Goal: Task Accomplishment & Management: Understand process/instructions

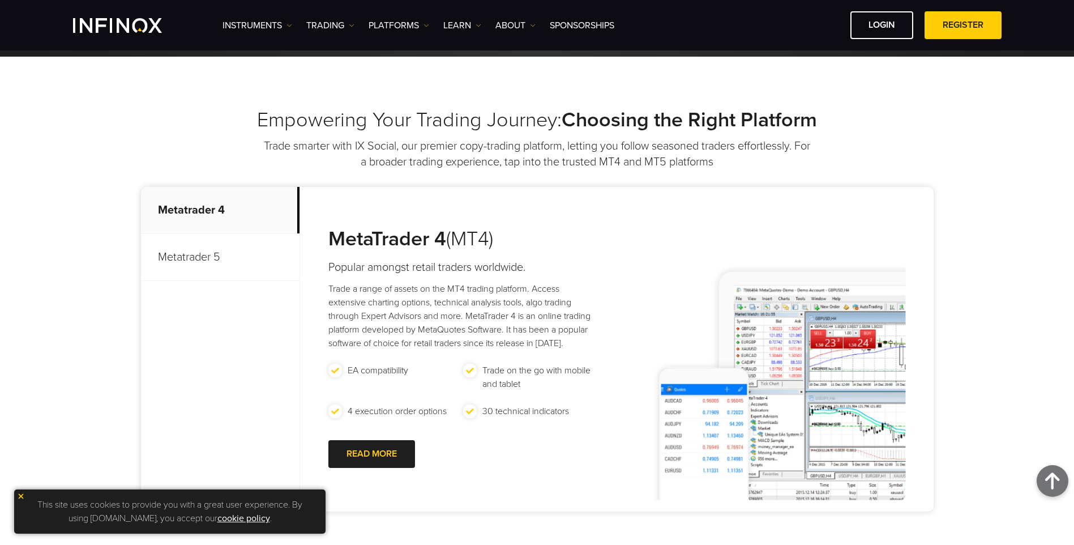
scroll to position [396, 0]
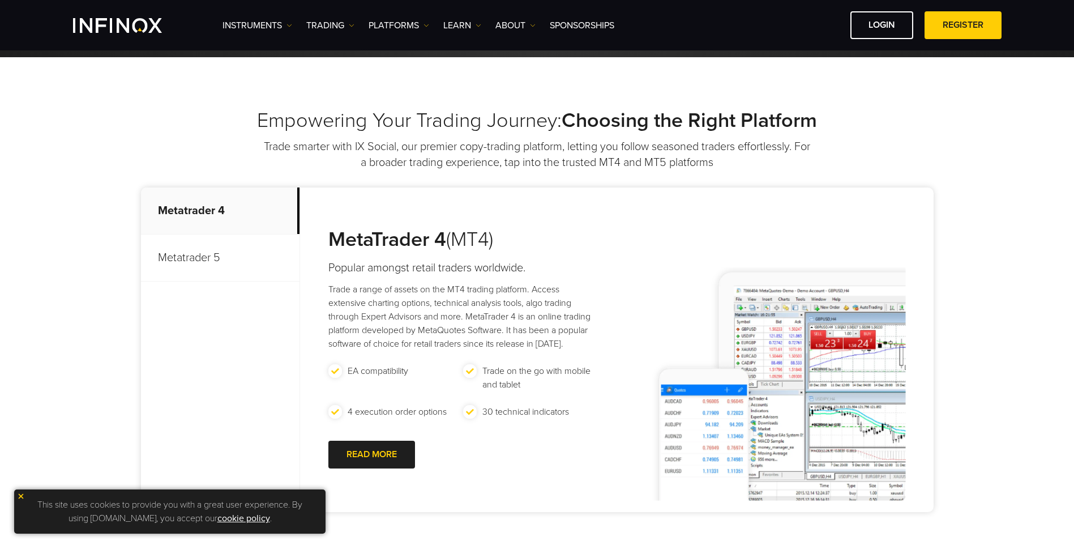
click at [213, 264] on p "Metatrader 5" at bounding box center [220, 257] width 159 height 47
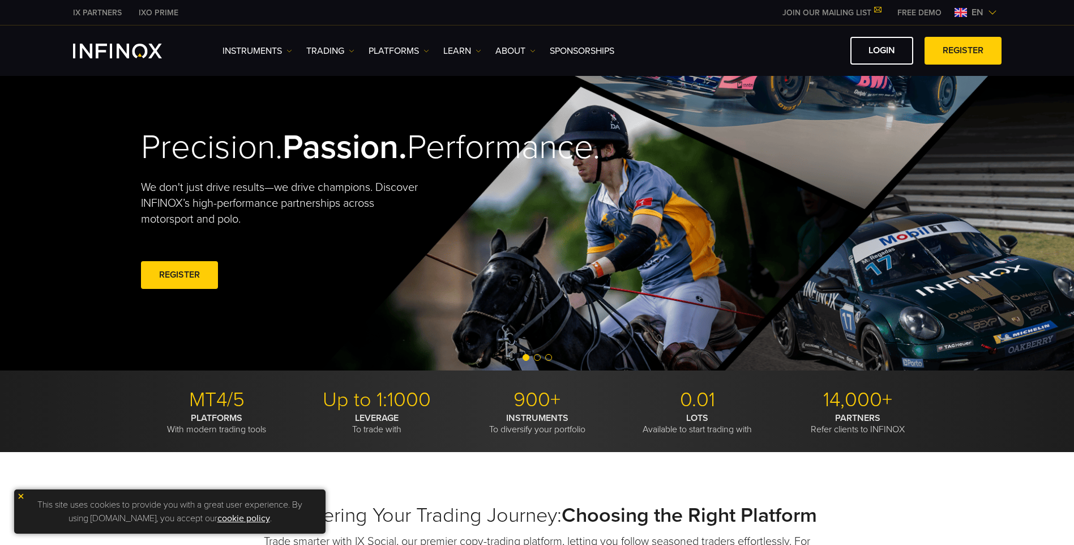
scroll to position [0, 0]
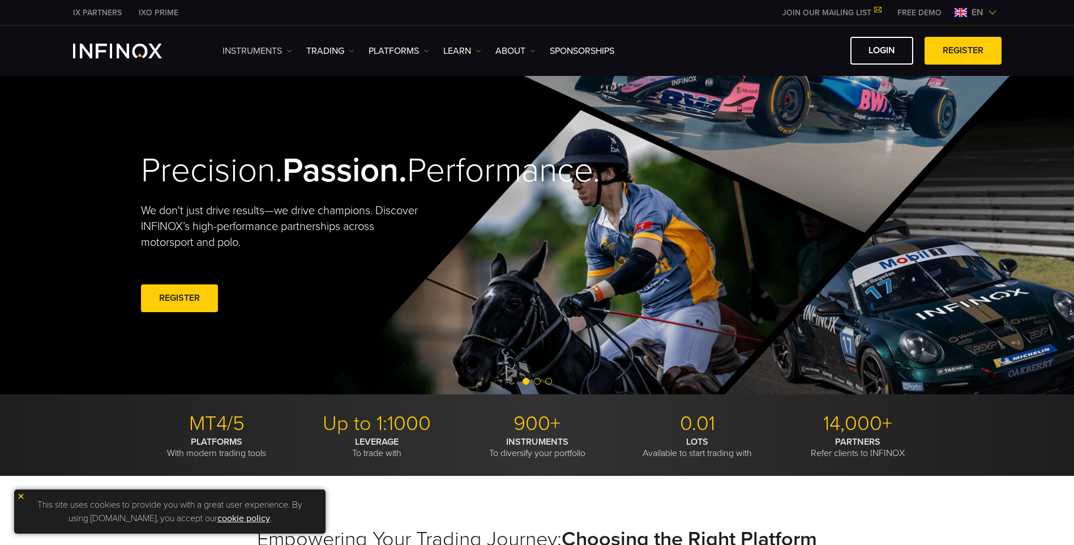
click at [292, 48] on img at bounding box center [289, 51] width 6 height 6
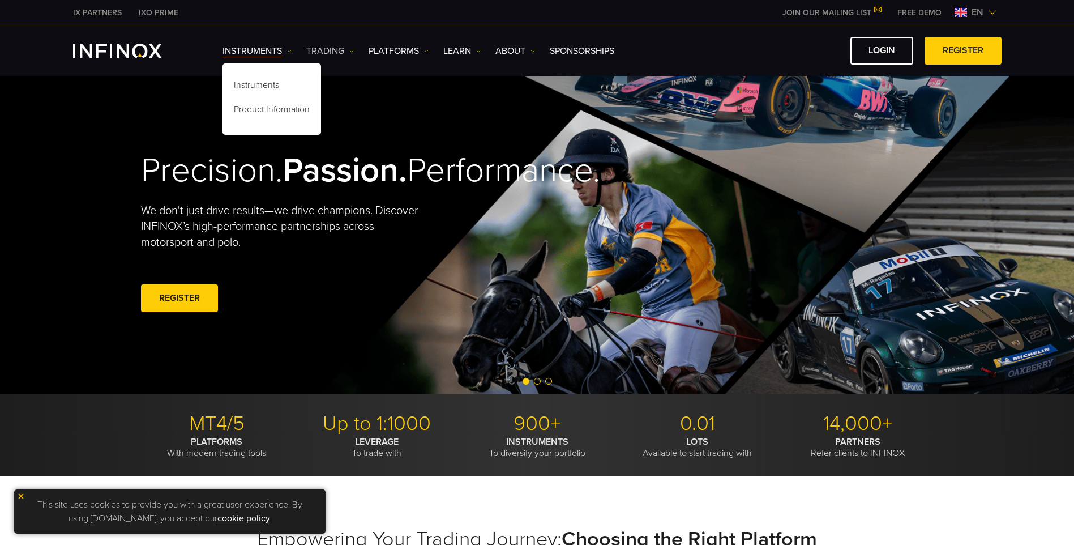
click at [352, 53] on img at bounding box center [352, 51] width 6 height 6
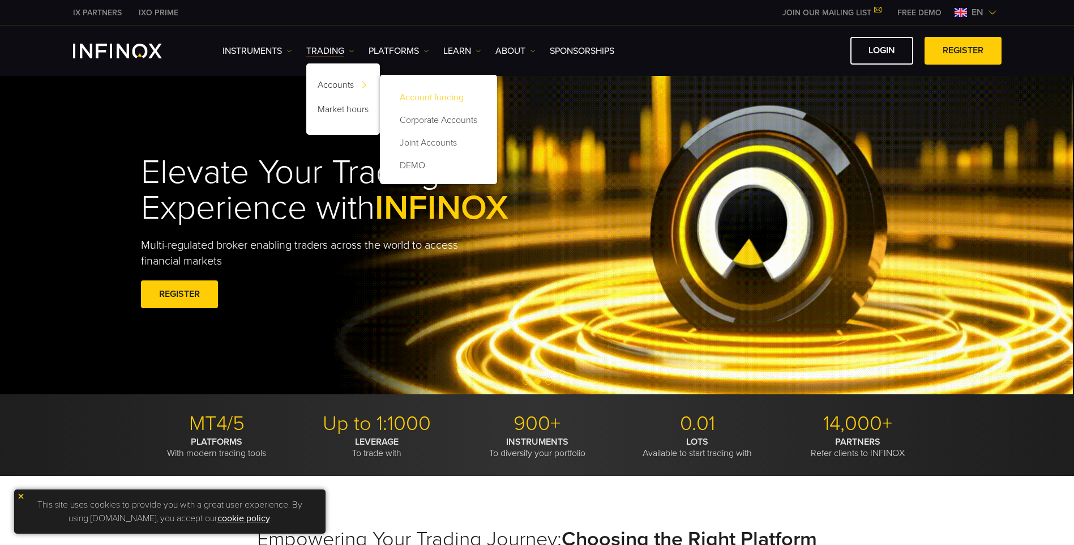
click at [412, 96] on link "Account funding" at bounding box center [438, 97] width 95 height 23
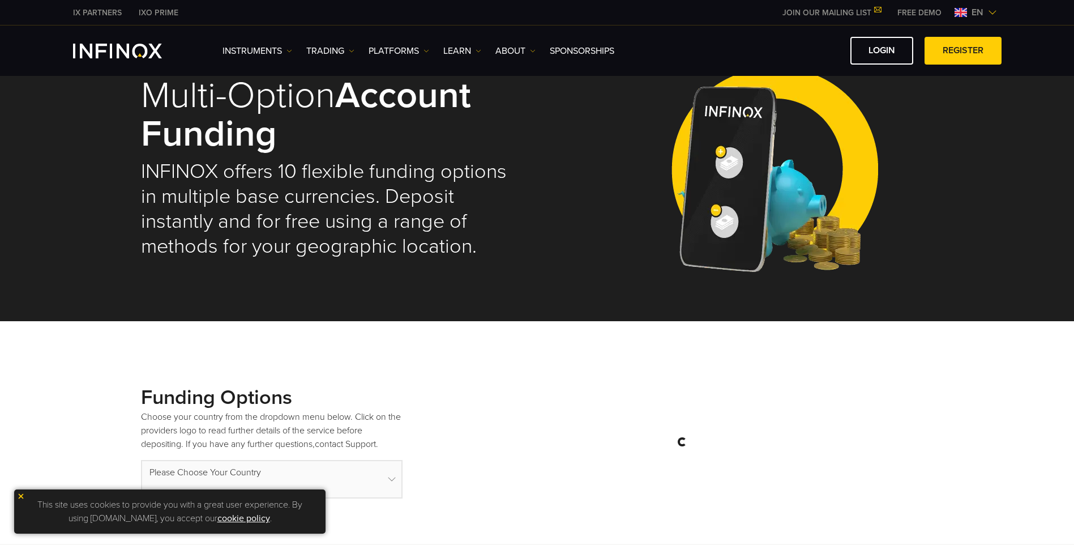
select select "***"
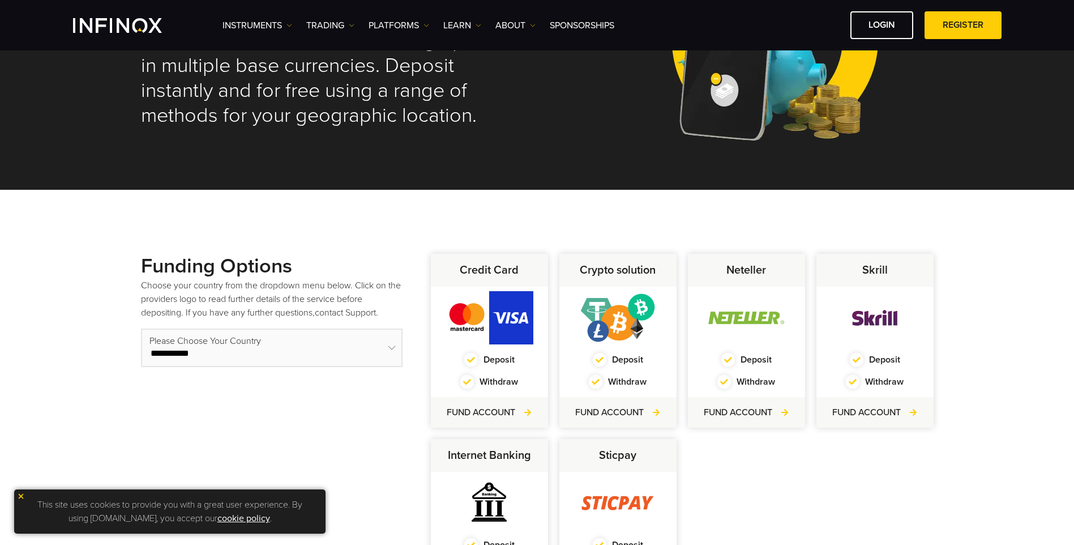
scroll to position [189, 0]
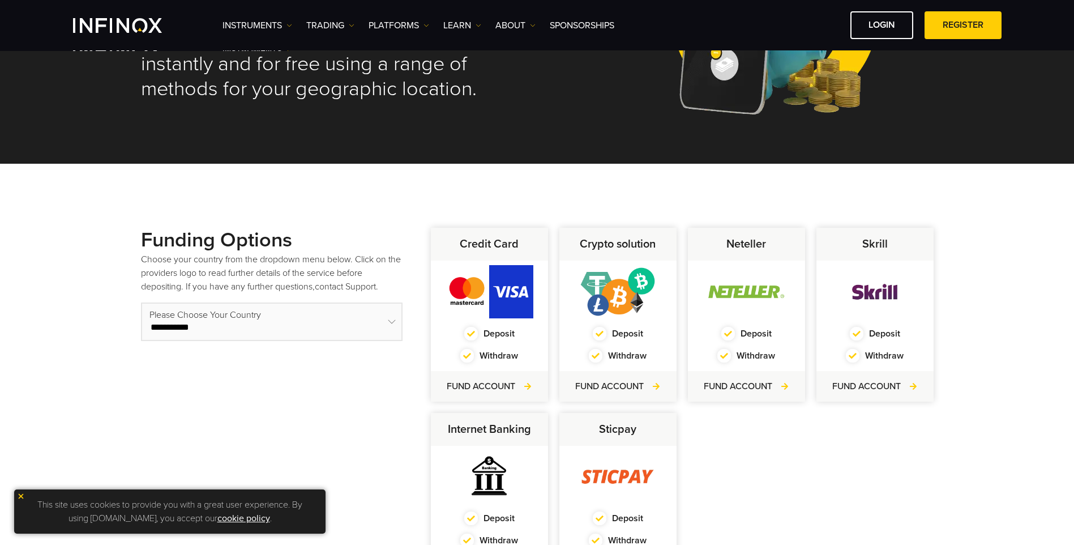
click at [400, 67] on h2 "INFINOX offers 10 flexible funding options in multiple base currencies. Deposit…" at bounding box center [331, 52] width 380 height 100
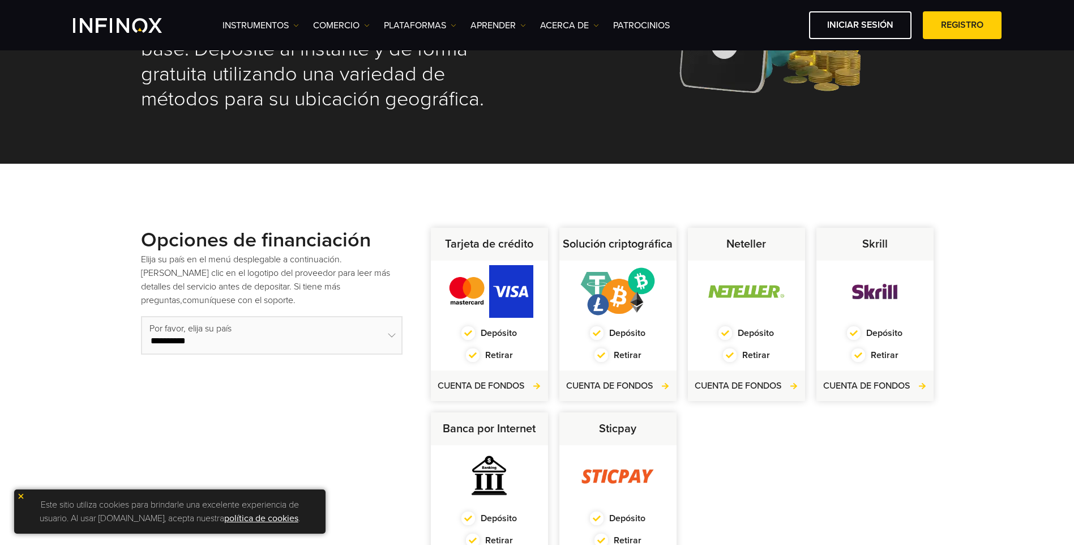
scroll to position [378, 0]
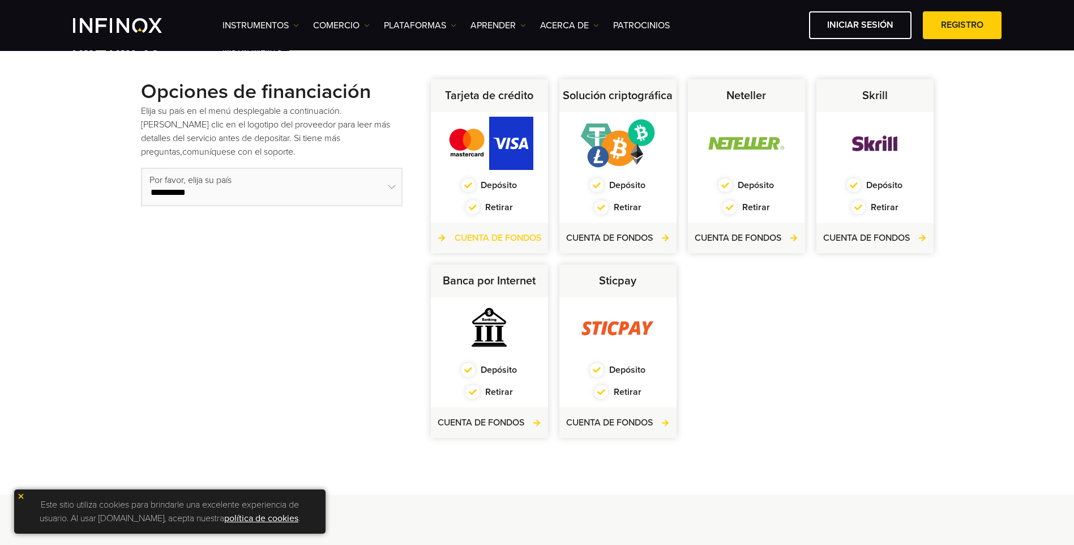
click at [533, 237] on link "CUENTA DE FONDOS" at bounding box center [490, 238] width 104 height 14
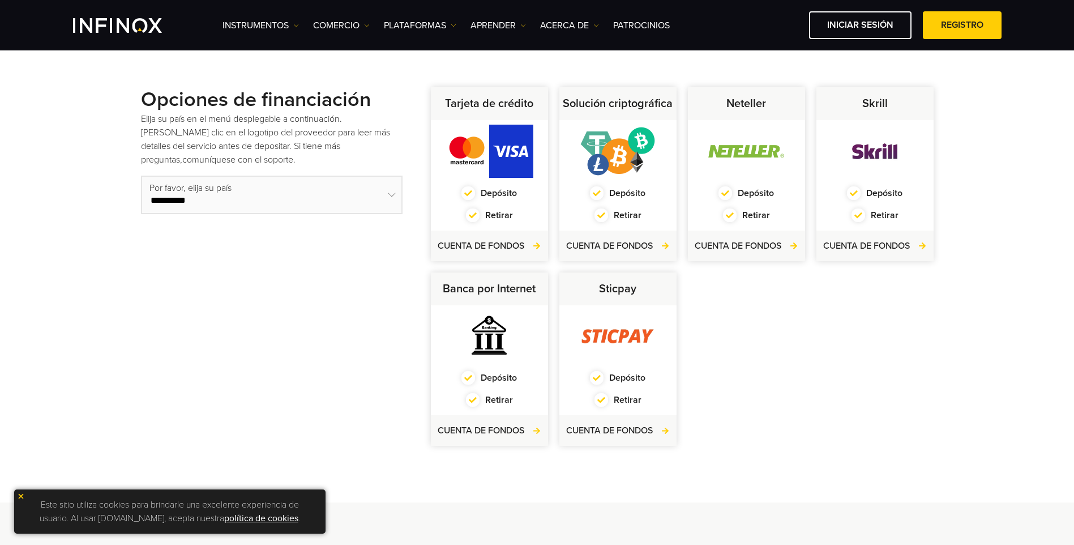
scroll to position [273, 0]
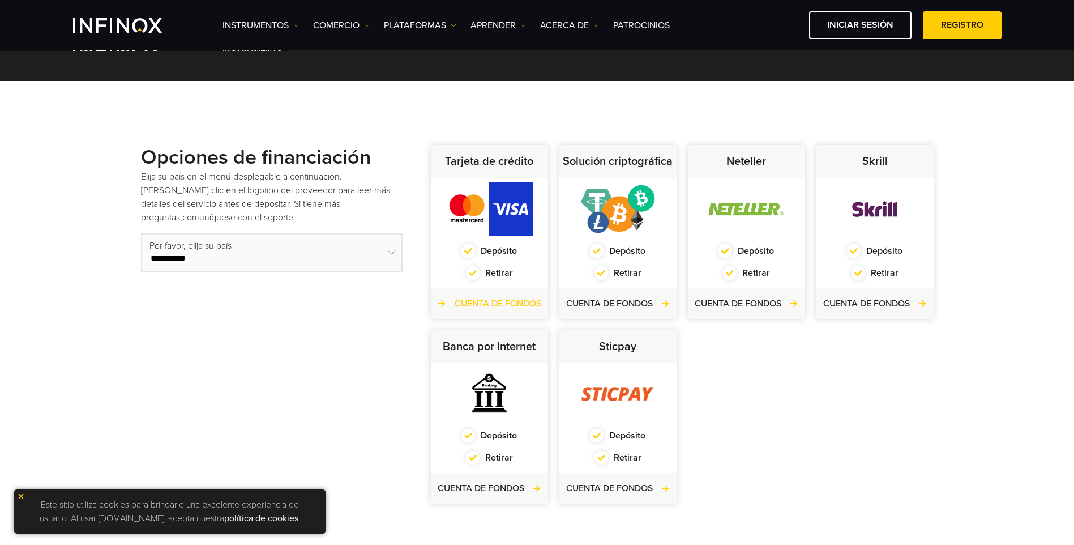
click at [528, 303] on link "CUENTA DE FONDOS" at bounding box center [490, 304] width 104 height 14
